Goal: Transaction & Acquisition: Download file/media

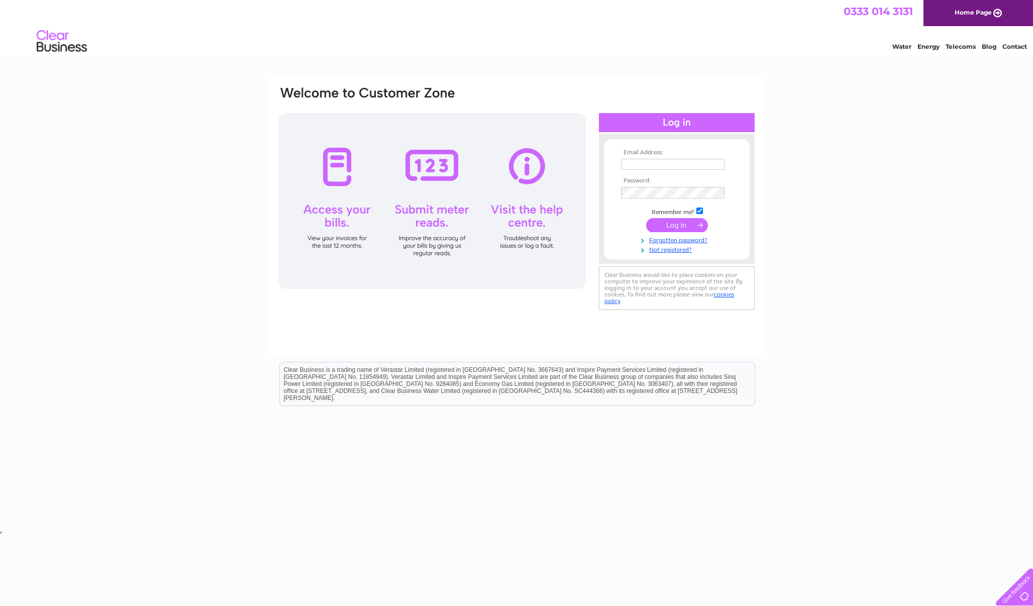
type input "welovepolandltd@gmail.com"
click at [683, 226] on input "submit" at bounding box center [677, 225] width 62 height 14
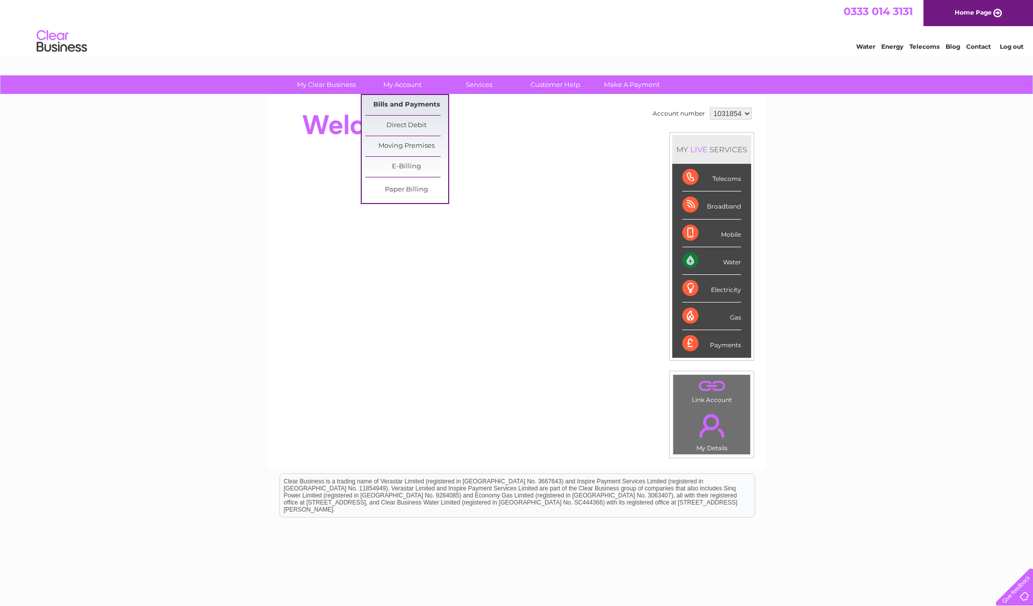
click at [407, 100] on link "Bills and Payments" at bounding box center [406, 105] width 83 height 20
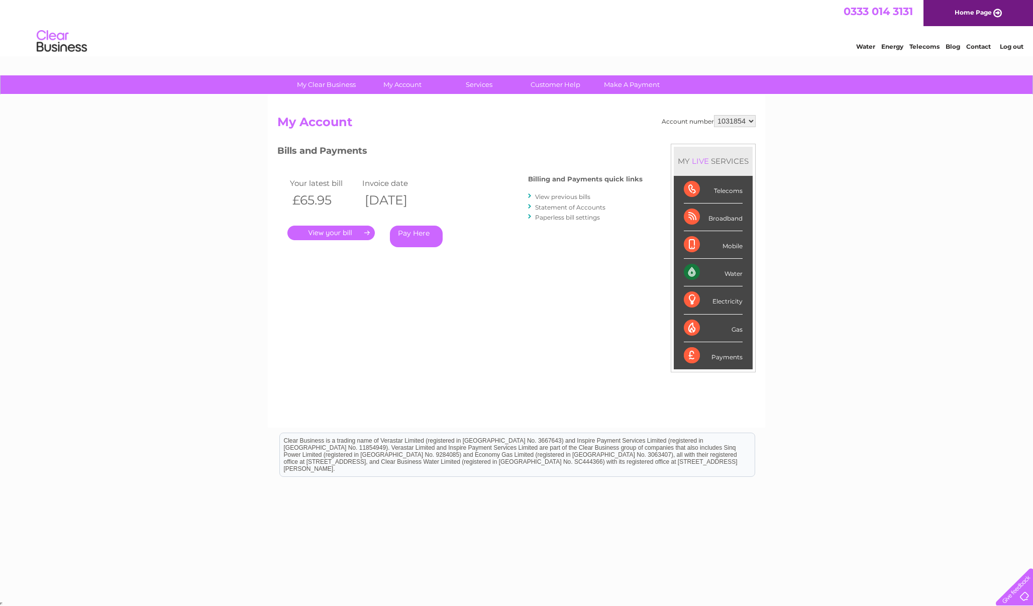
click at [563, 197] on link "View previous bills" at bounding box center [562, 197] width 55 height 8
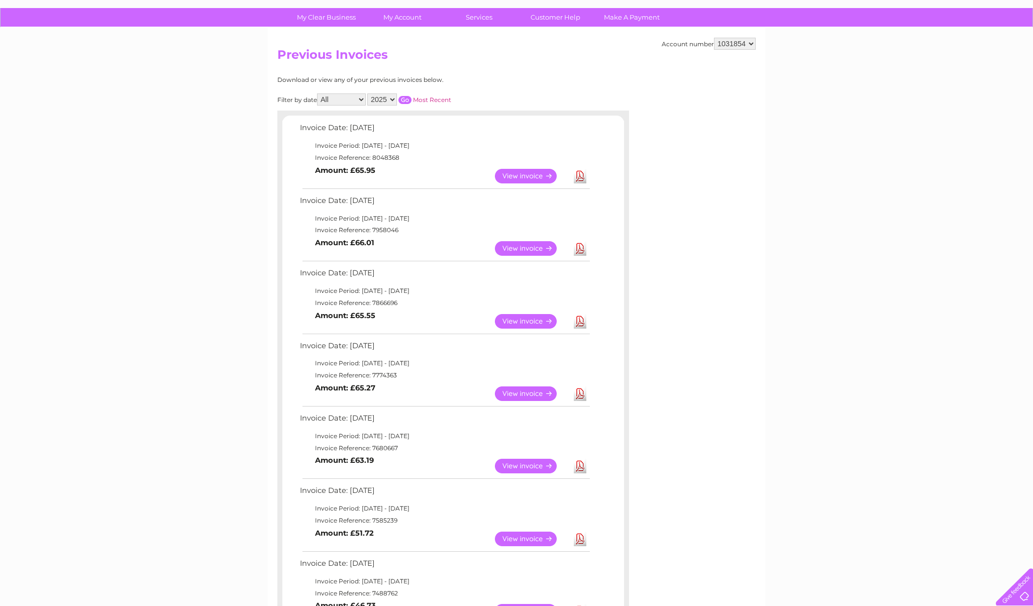
scroll to position [76, 0]
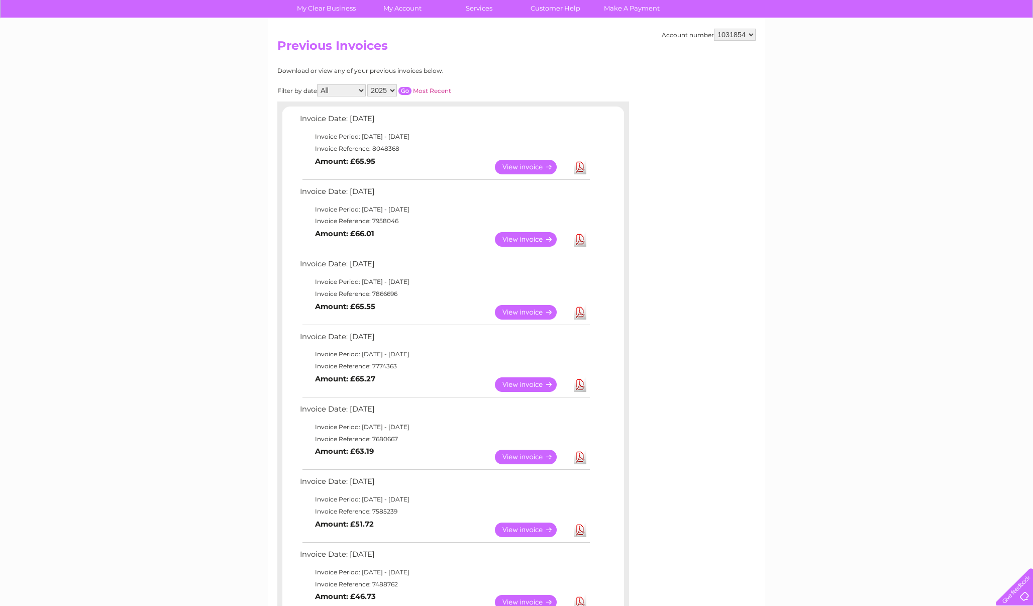
click at [580, 236] on link "Download" at bounding box center [580, 239] width 13 height 15
click at [578, 306] on link "Download" at bounding box center [580, 312] width 13 height 15
click at [578, 383] on link "Download" at bounding box center [580, 384] width 13 height 15
